Goal: Transaction & Acquisition: Purchase product/service

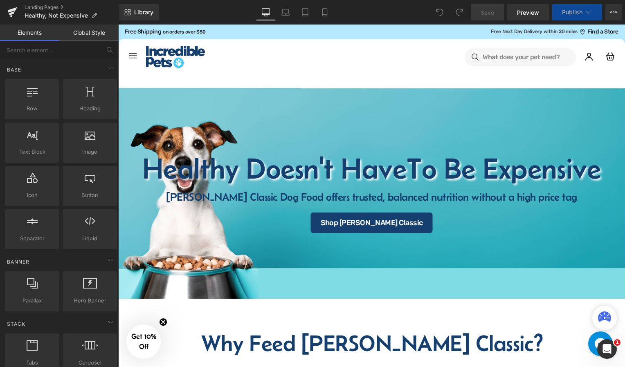
select select "30-lb"
click at [615, 10] on icon at bounding box center [614, 12] width 7 height 7
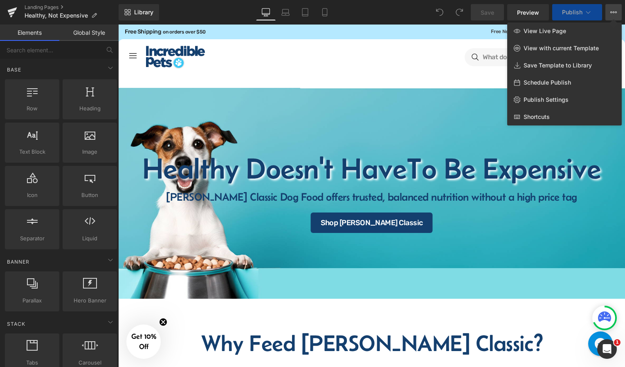
select select "15-lb"
click at [562, 32] on span "View Live Page" at bounding box center [545, 30] width 43 height 7
